Goal: Browse casually

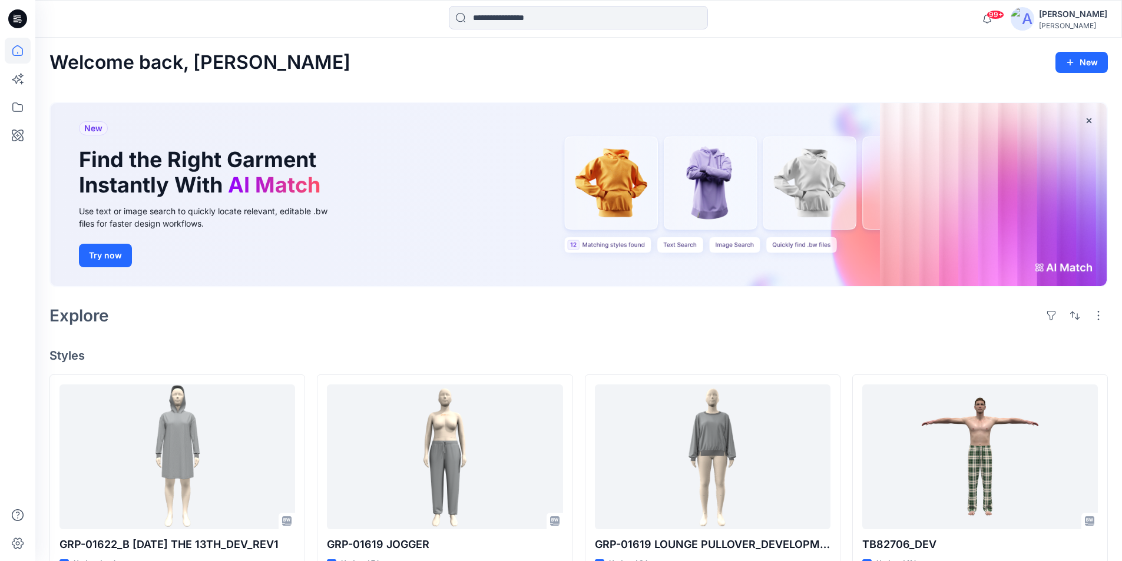
drag, startPoint x: 13, startPoint y: 20, endPoint x: 16, endPoint y: 28, distance: 8.8
click at [16, 28] on icon at bounding box center [17, 19] width 19 height 38
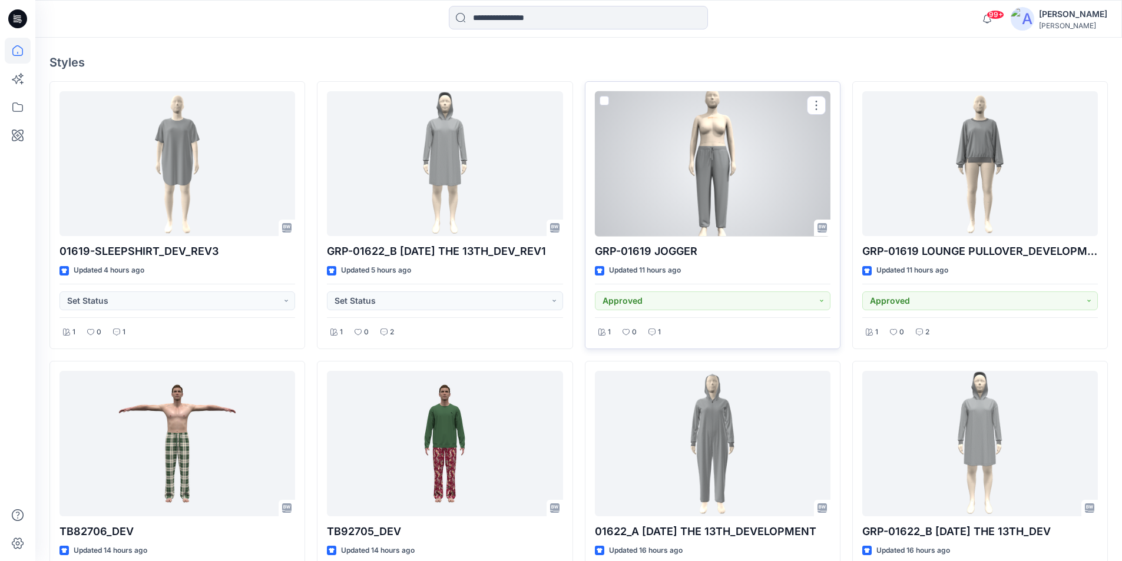
scroll to position [235, 0]
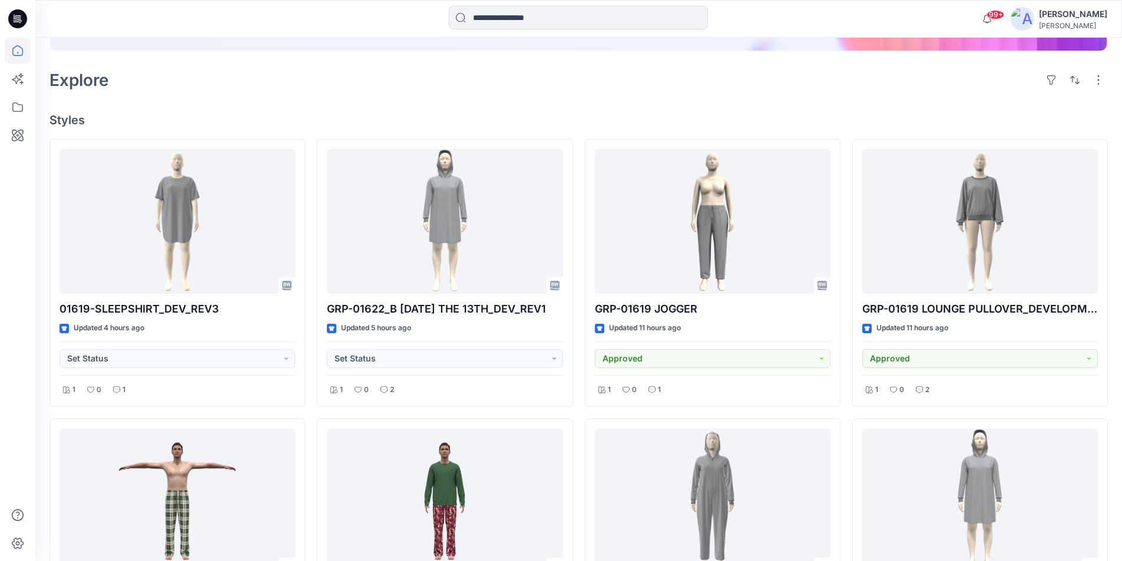
click at [12, 15] on icon at bounding box center [17, 18] width 19 height 19
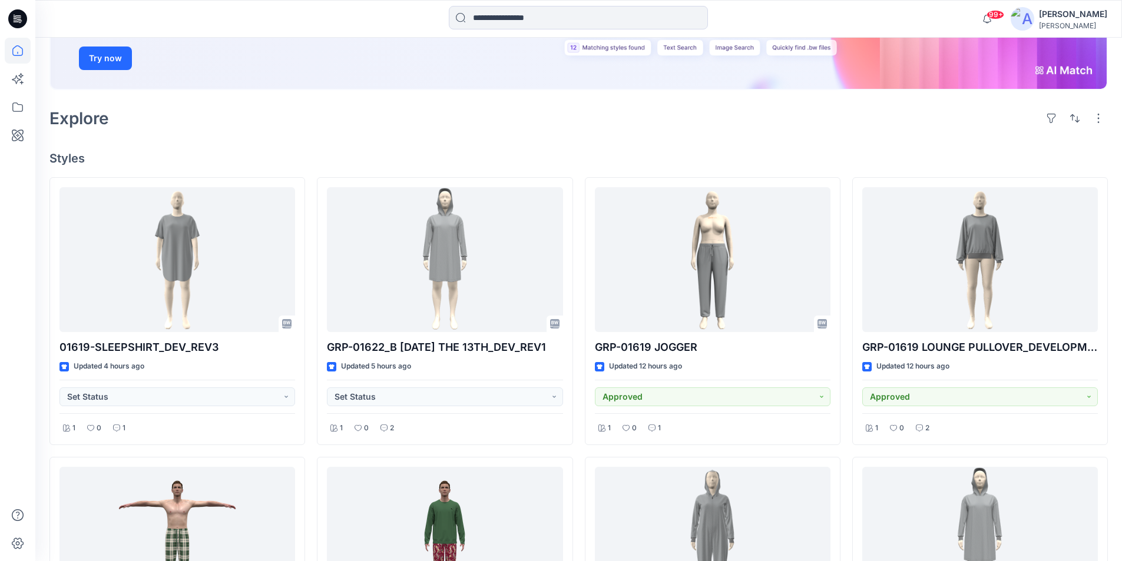
scroll to position [235, 0]
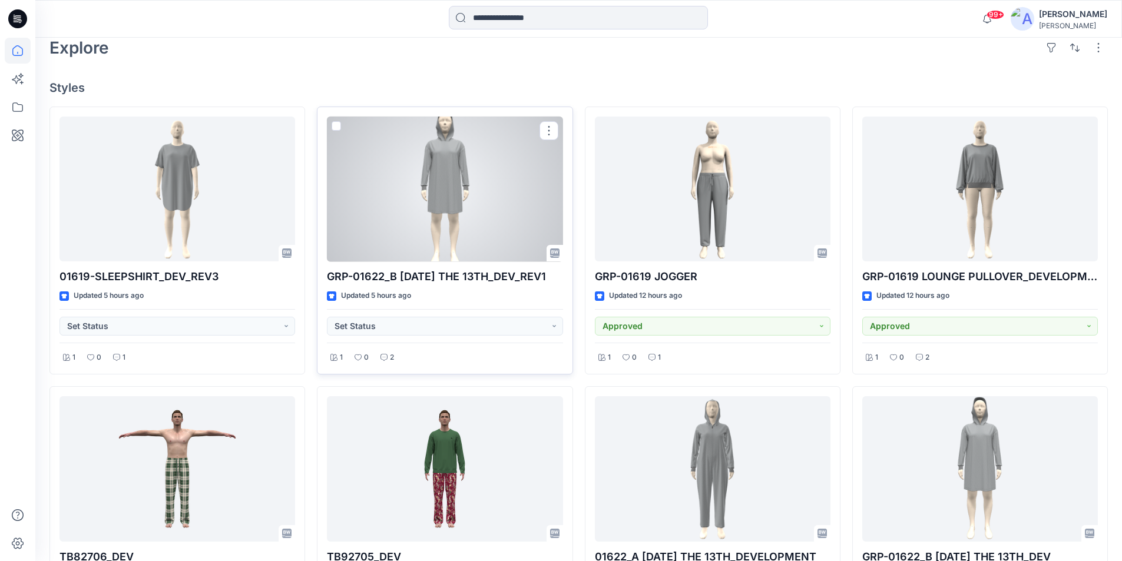
scroll to position [118, 0]
